Goal: Contribute content: Add original content to the website for others to see

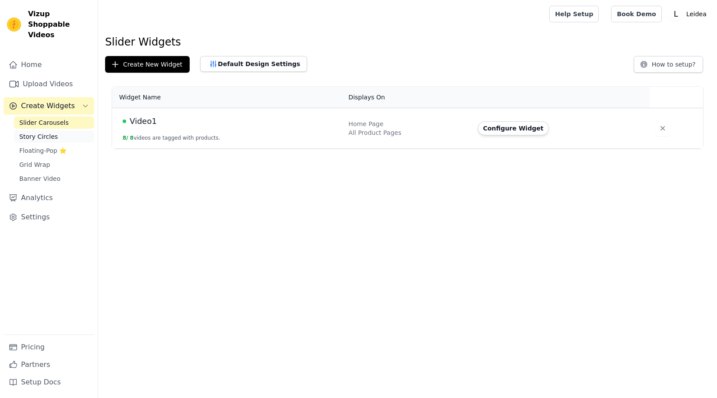
click at [59, 131] on link "Story Circles" at bounding box center [54, 137] width 80 height 12
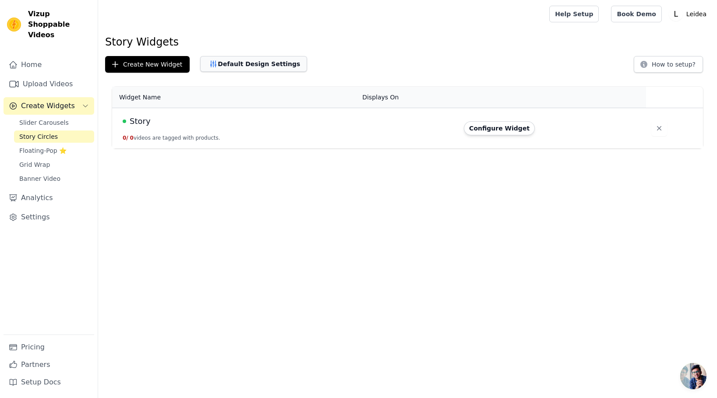
click at [255, 66] on button "Default Design Settings" at bounding box center [253, 64] width 107 height 16
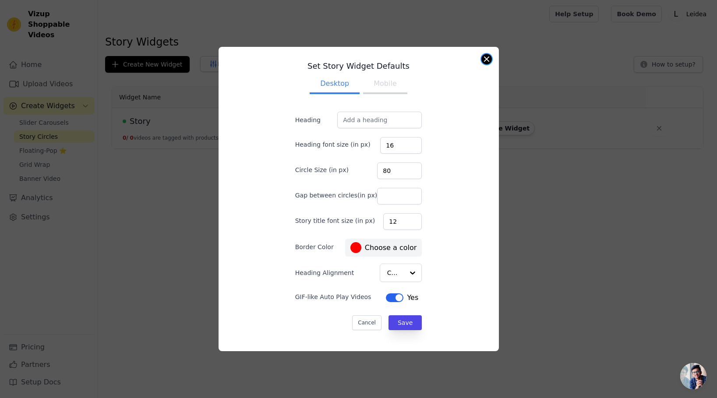
click at [487, 59] on button "Close modal" at bounding box center [487, 59] width 11 height 11
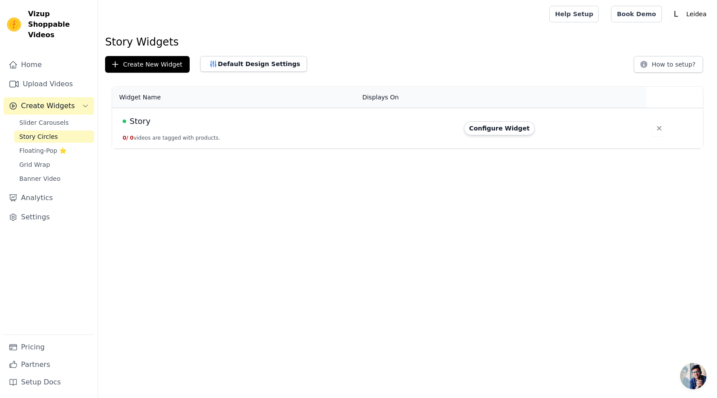
click at [222, 149] on html "Vizup Shoppable Videos Home Upload Videos Create Widgets Slider Carousels Story…" at bounding box center [358, 74] width 717 height 149
click at [179, 139] on button "0 / 0 videos are tagged with products." at bounding box center [172, 138] width 98 height 7
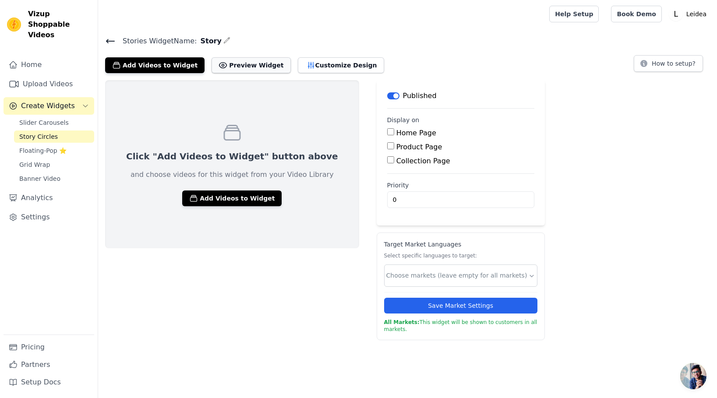
click at [251, 60] on button "Preview Widget" at bounding box center [251, 65] width 79 height 16
click at [43, 146] on span "Floating-Pop ⭐" at bounding box center [42, 150] width 47 height 9
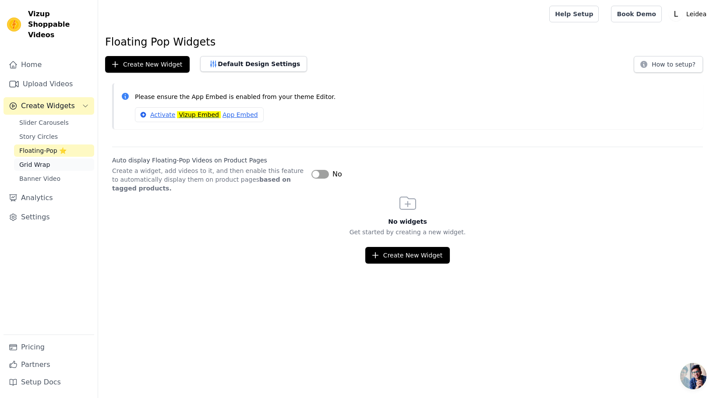
click at [47, 160] on span "Grid Wrap" at bounding box center [34, 164] width 31 height 9
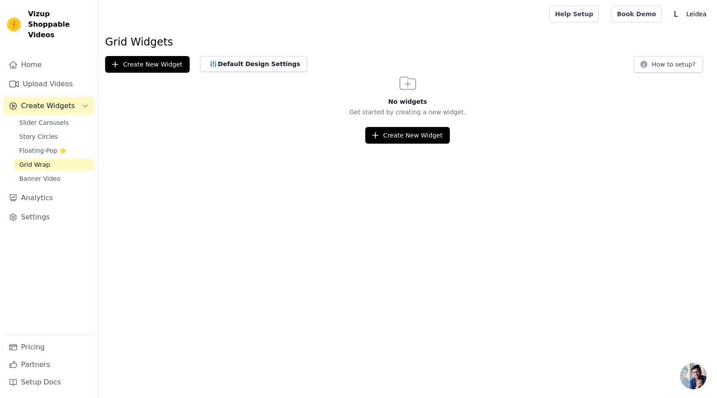
click at [389, 122] on div "No widgets Get started by creating a new widget. Create New Widget" at bounding box center [407, 108] width 619 height 71
click at [399, 144] on html "Vizup Shoppable Videos Home Upload Videos Create Widgets Slider Carousels Story…" at bounding box center [358, 72] width 717 height 144
click at [399, 131] on button "Create New Widget" at bounding box center [407, 135] width 85 height 17
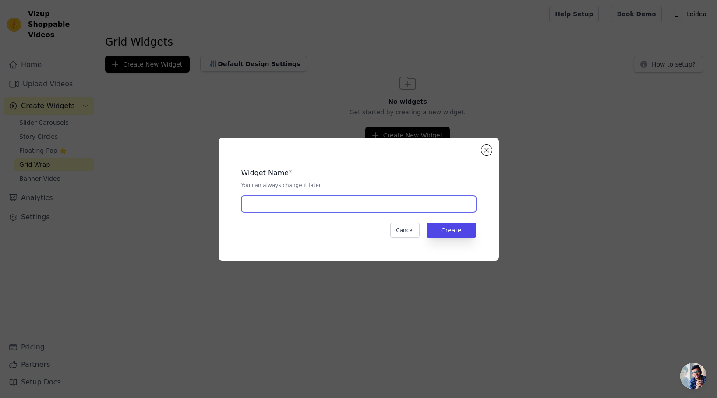
click at [299, 205] on input "text" at bounding box center [358, 204] width 235 height 17
type input "Grid"
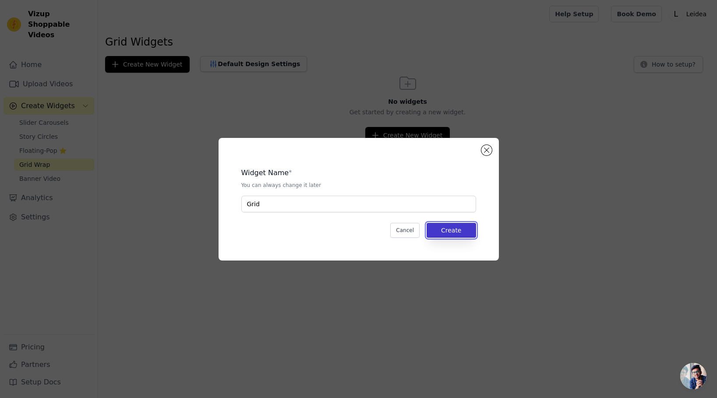
click at [453, 230] on button "Create" at bounding box center [452, 230] width 50 height 15
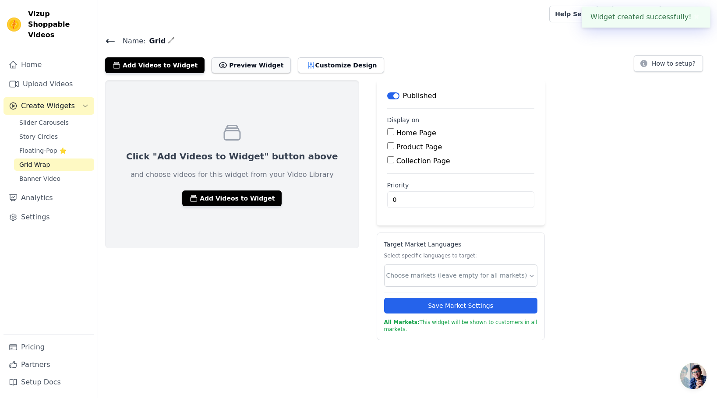
click at [232, 67] on button "Preview Widget" at bounding box center [251, 65] width 79 height 16
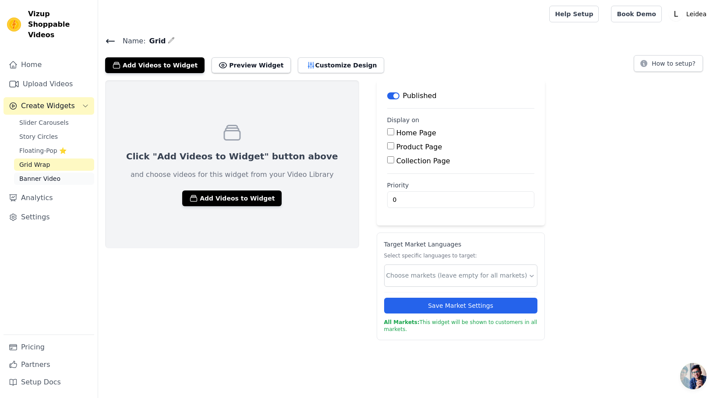
click at [50, 174] on span "Banner Video" at bounding box center [39, 178] width 41 height 9
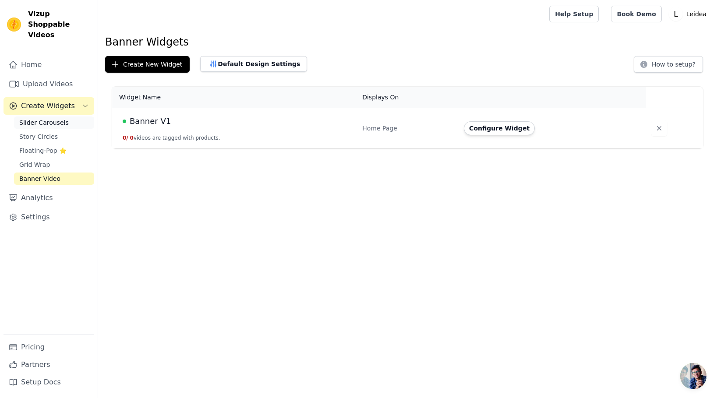
click at [47, 118] on span "Slider Carousels" at bounding box center [44, 122] width 50 height 9
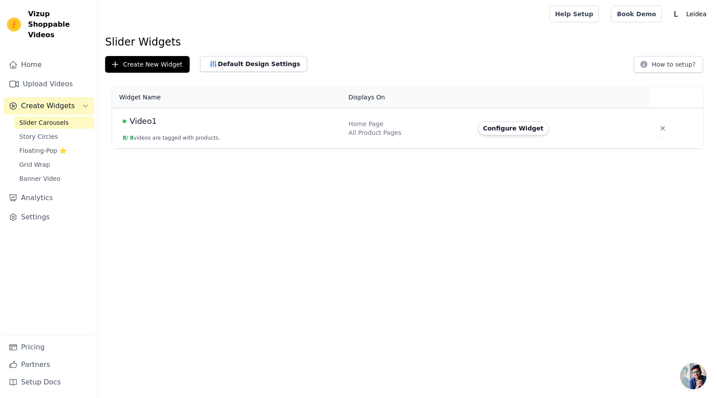
click at [263, 129] on td "Video1 8 / 8 videos are tagged with products." at bounding box center [227, 128] width 231 height 41
click at [152, 124] on span "Video1" at bounding box center [143, 121] width 27 height 12
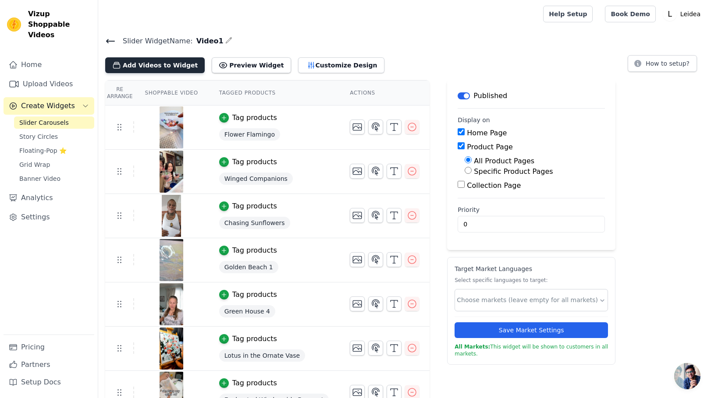
click at [145, 67] on button "Add Videos to Widget" at bounding box center [154, 65] width 99 height 16
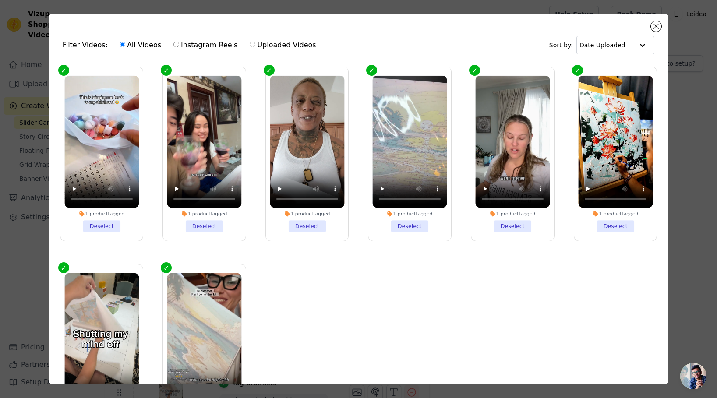
click at [252, 44] on input "Uploaded Videos" at bounding box center [253, 45] width 6 height 6
radio input "true"
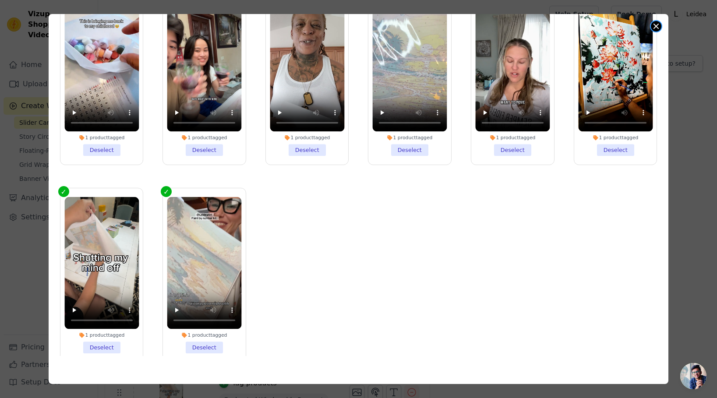
click at [656, 23] on button "Close modal" at bounding box center [656, 26] width 11 height 11
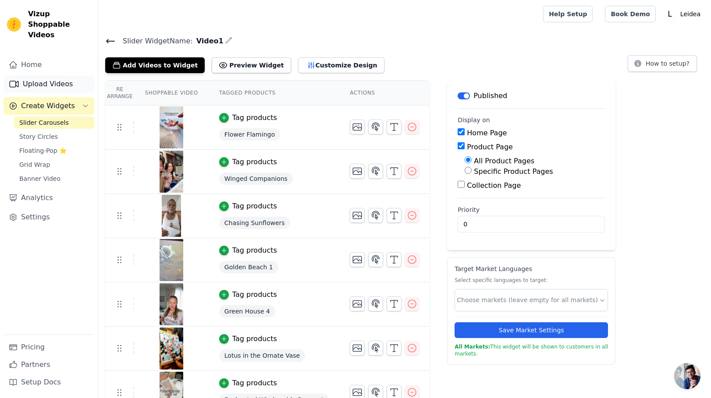
click at [32, 75] on link "Upload Videos" at bounding box center [49, 84] width 91 height 18
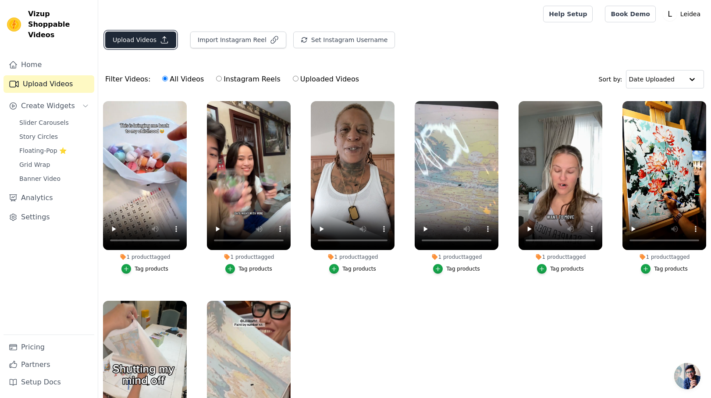
click at [147, 39] on button "Upload Videos" at bounding box center [140, 40] width 71 height 17
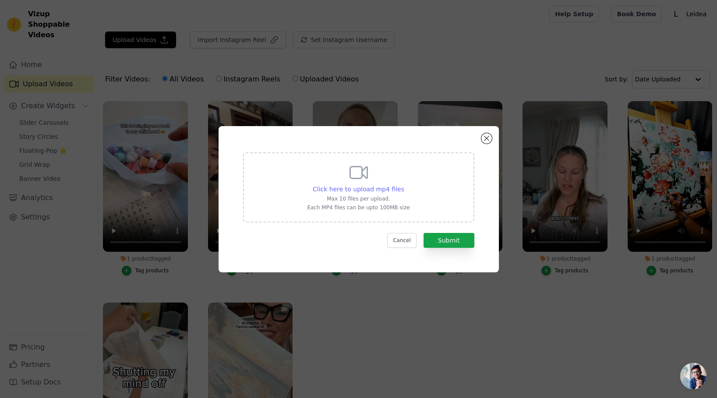
click at [350, 186] on span "Click here to upload mp4 files" at bounding box center [359, 189] width 92 height 7
click at [404, 185] on input "Click here to upload mp4 files Max 10 files per upload. Each MP4 files can be u…" at bounding box center [404, 185] width 0 height 0
type input "C:\fakepath\0918.mp4"
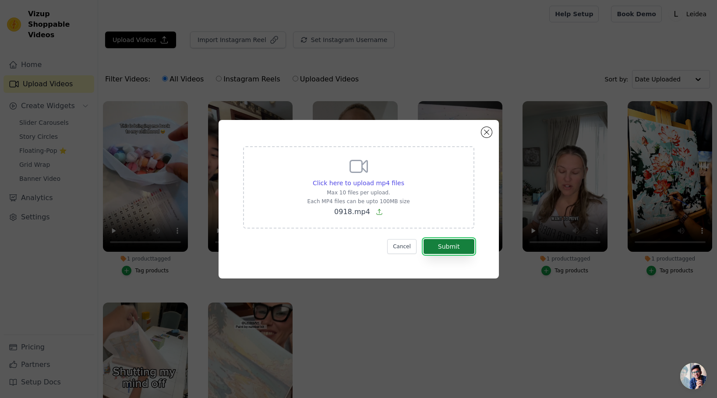
click at [447, 245] on button "Submit" at bounding box center [449, 246] width 51 height 15
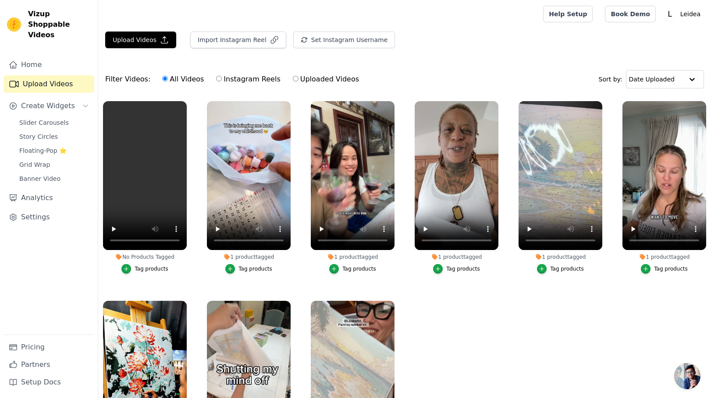
click at [108, 265] on div "Tag products" at bounding box center [145, 269] width 84 height 10
